Goal: Browse casually: Explore the website without a specific task or goal

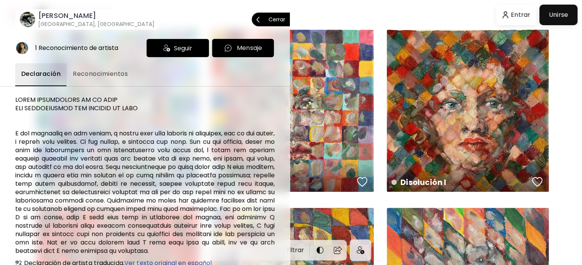
click at [280, 16] on span "Cerrar" at bounding box center [270, 19] width 29 height 16
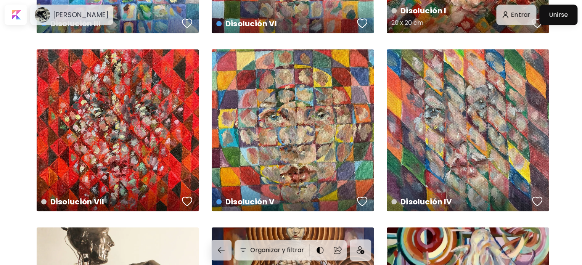
scroll to position [161, 0]
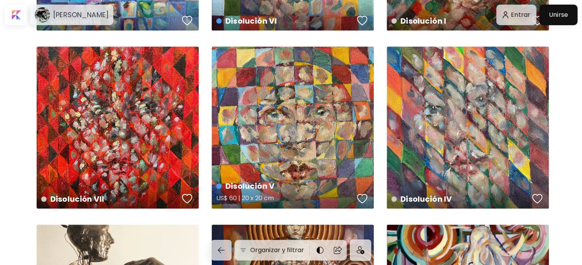
drag, startPoint x: 327, startPoint y: 87, endPoint x: 334, endPoint y: 90, distance: 8.0
click at [334, 90] on div "Disolución V US$ 60 | 20 x 20 cm" at bounding box center [293, 128] width 162 height 162
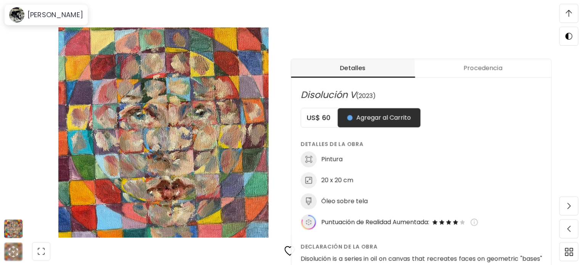
scroll to position [283, 0]
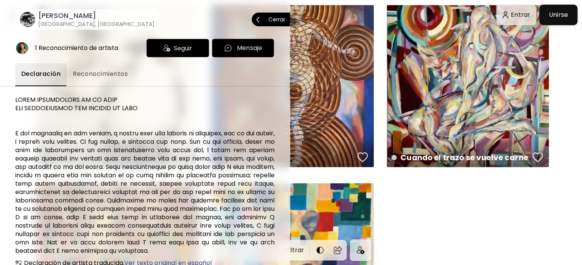
scroll to position [385, 0]
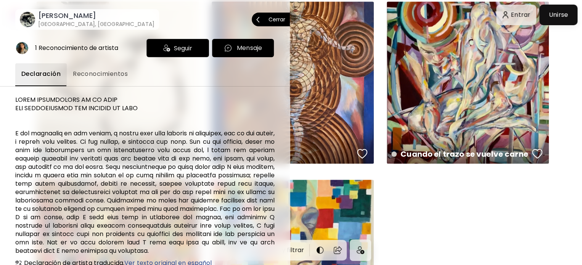
click at [267, 23] on span "Cerrar" at bounding box center [270, 19] width 29 height 16
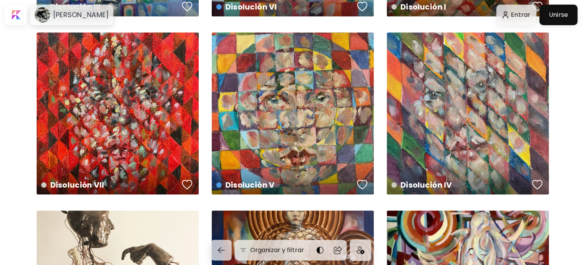
scroll to position [174, 0]
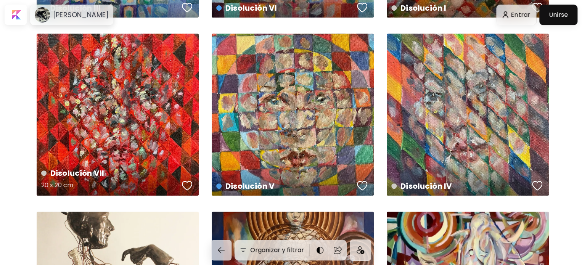
click at [134, 44] on div "Disolución VII 20 x 20 cm" at bounding box center [118, 115] width 162 height 162
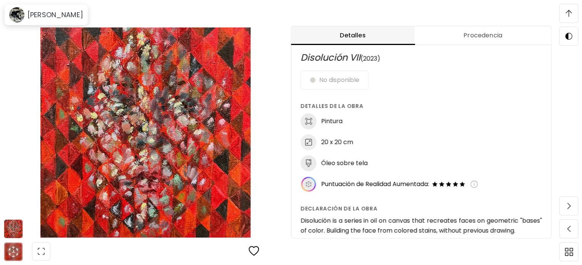
scroll to position [442, 0]
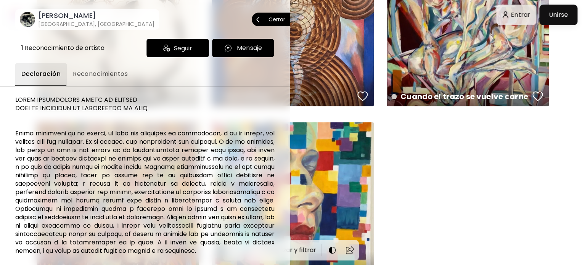
scroll to position [174, 0]
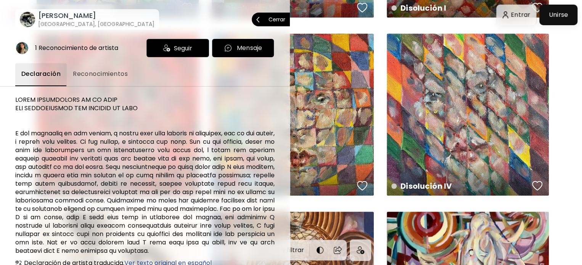
click at [276, 23] on span "Cerrar" at bounding box center [270, 19] width 29 height 16
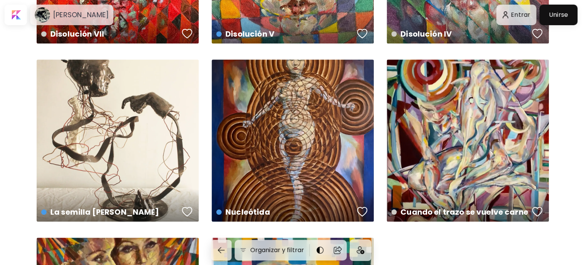
scroll to position [0, 0]
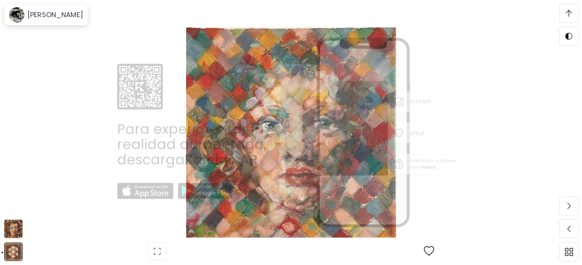
scroll to position [996, 0]
